Goal: Find specific page/section

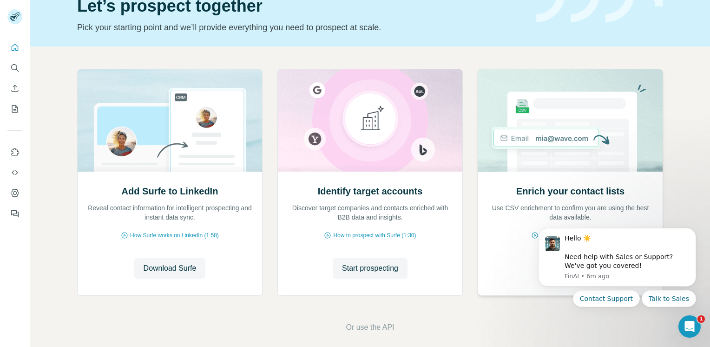
scroll to position [54, 0]
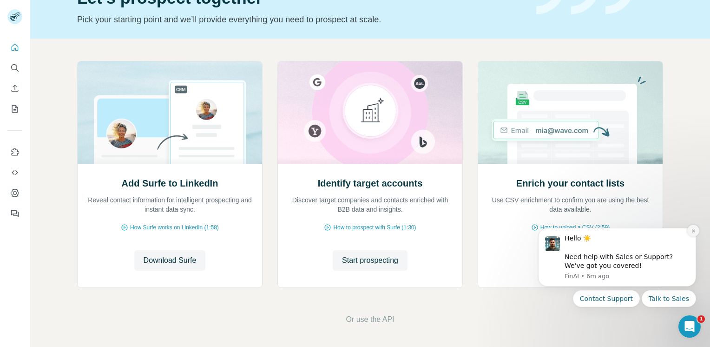
click at [690, 233] on button "Dismiss notification" at bounding box center [693, 230] width 12 height 12
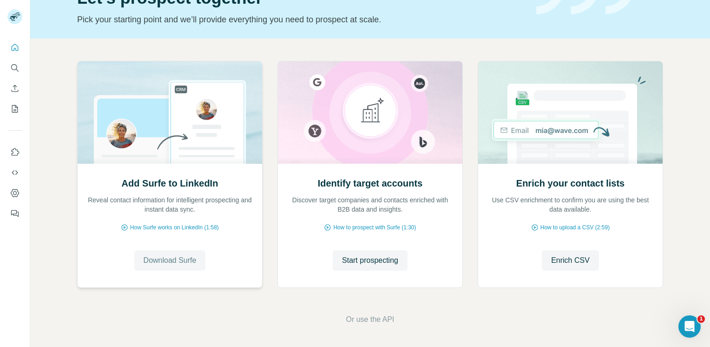
click at [188, 259] on span "Download Surfe" at bounding box center [170, 260] width 53 height 11
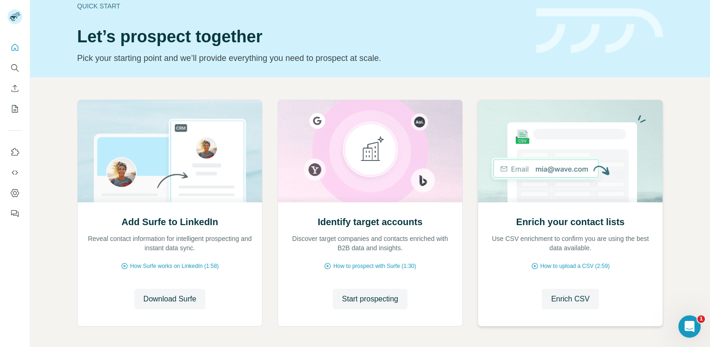
scroll to position [0, 0]
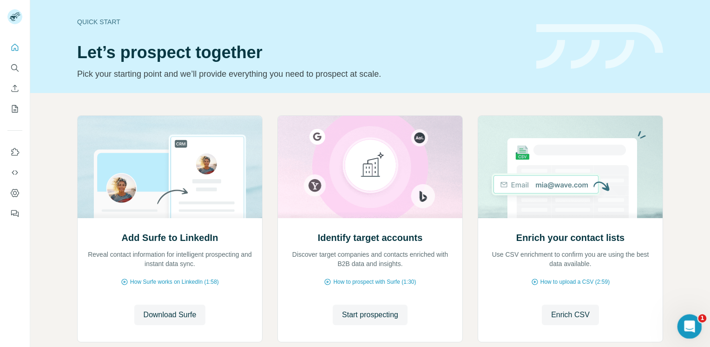
click at [682, 320] on div "Open Intercom Messenger" at bounding box center [688, 324] width 31 height 31
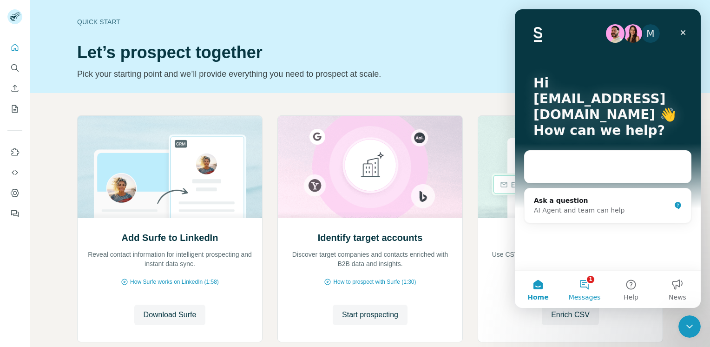
click at [589, 295] on span "Messages" at bounding box center [585, 297] width 32 height 7
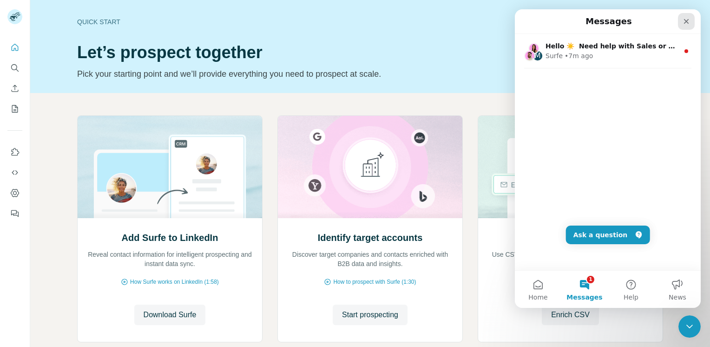
click at [688, 21] on icon "Close" at bounding box center [686, 21] width 7 height 7
